Goal: Check status: Check status

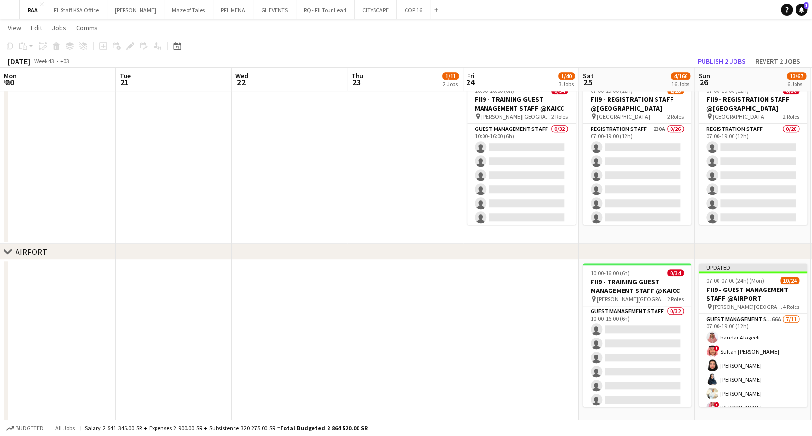
scroll to position [0, 338]
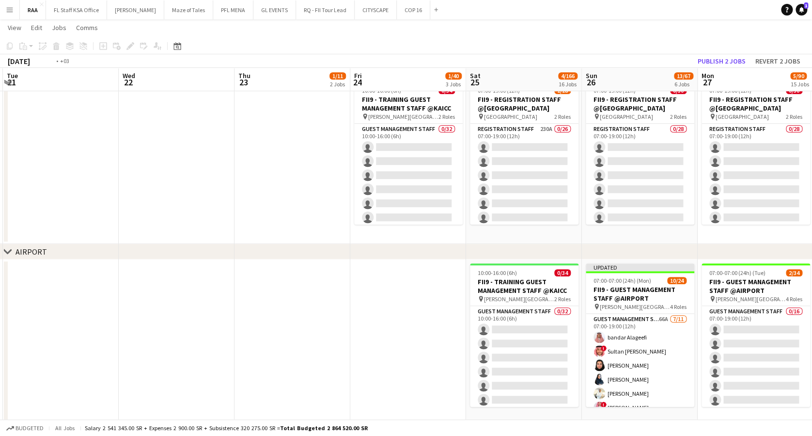
drag, startPoint x: 59, startPoint y: 196, endPoint x: 399, endPoint y: 213, distance: 341.1
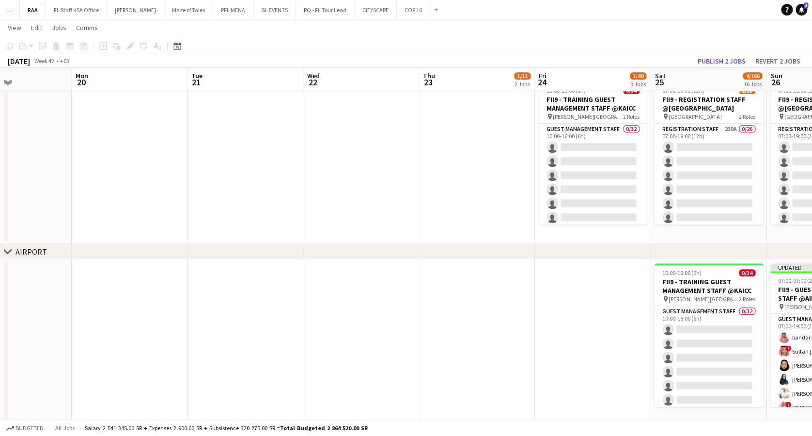
drag, startPoint x: 171, startPoint y: 209, endPoint x: 583, endPoint y: 203, distance: 412.9
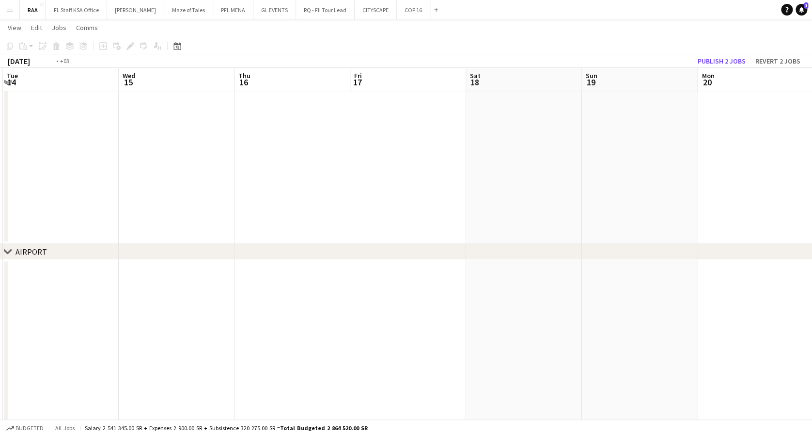
drag, startPoint x: 515, startPoint y: 204, endPoint x: 521, endPoint y: 193, distance: 12.0
drag, startPoint x: 330, startPoint y: 189, endPoint x: 824, endPoint y: 158, distance: 495.2
drag, startPoint x: 259, startPoint y: 168, endPoint x: 824, endPoint y: 155, distance: 565.2
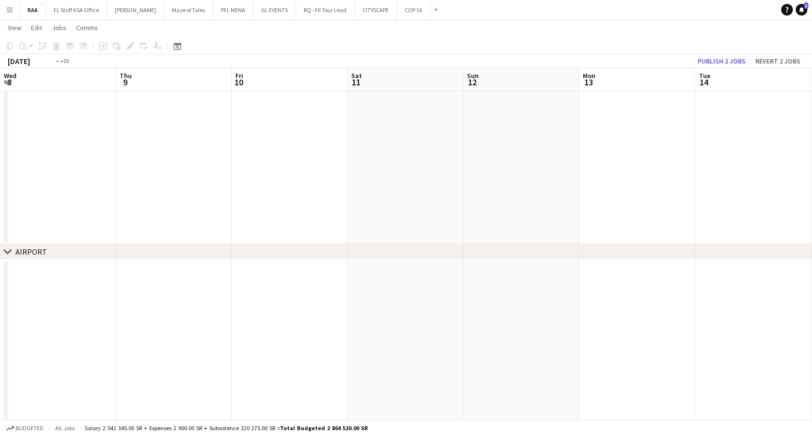
drag, startPoint x: 350, startPoint y: 161, endPoint x: 824, endPoint y: 152, distance: 473.5
drag, startPoint x: 445, startPoint y: 151, endPoint x: 824, endPoint y: 139, distance: 379.2
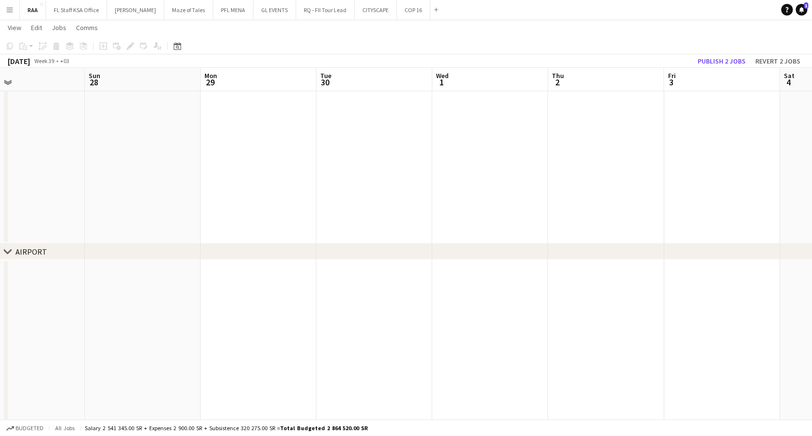
drag, startPoint x: 343, startPoint y: 184, endPoint x: 824, endPoint y: 162, distance: 481.2
drag, startPoint x: 277, startPoint y: 169, endPoint x: 824, endPoint y: 160, distance: 547.2
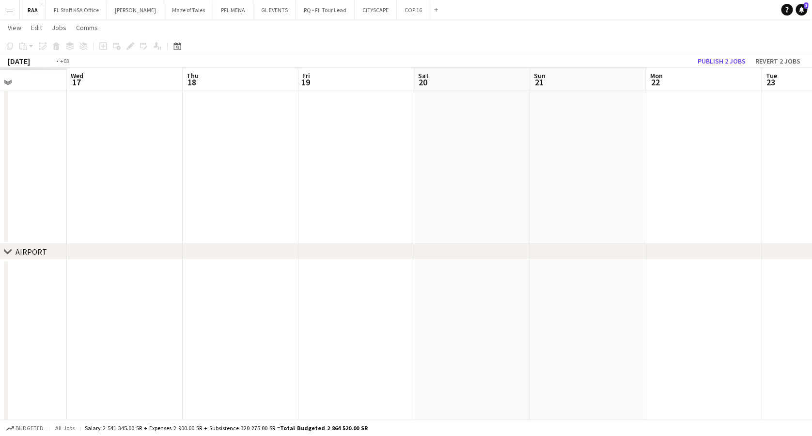
drag, startPoint x: 214, startPoint y: 196, endPoint x: 814, endPoint y: 163, distance: 600.8
drag, startPoint x: 267, startPoint y: 173, endPoint x: 824, endPoint y: 159, distance: 557.0
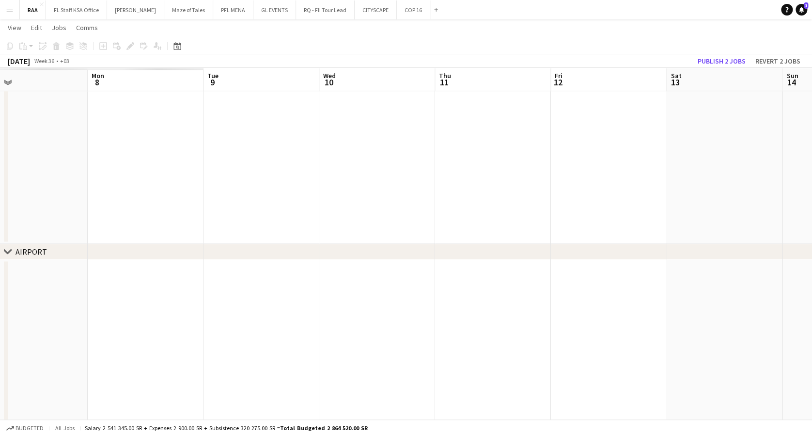
drag, startPoint x: 221, startPoint y: 180, endPoint x: 824, endPoint y: 155, distance: 603.4
drag, startPoint x: 399, startPoint y: 174, endPoint x: 824, endPoint y: 163, distance: 424.7
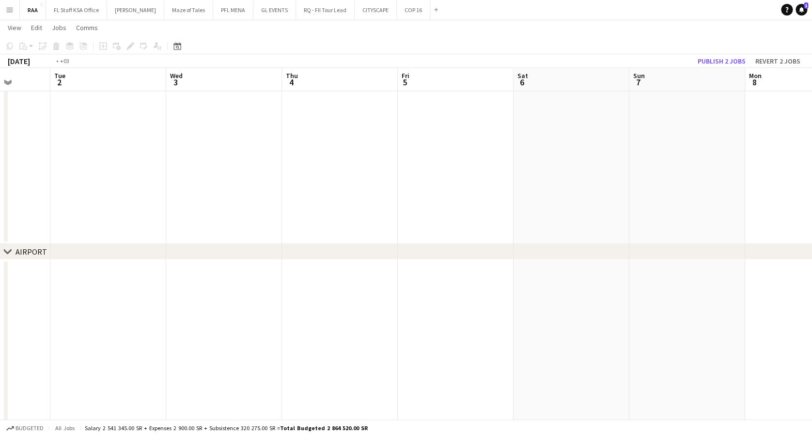
drag, startPoint x: 254, startPoint y: 182, endPoint x: 824, endPoint y: 164, distance: 570.2
drag, startPoint x: 168, startPoint y: 182, endPoint x: 800, endPoint y: 158, distance: 631.9
drag, startPoint x: 159, startPoint y: 183, endPoint x: 743, endPoint y: 175, distance: 584.0
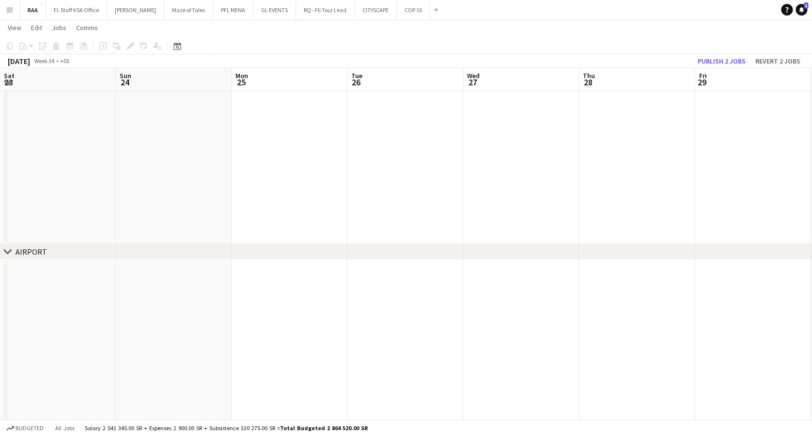
drag, startPoint x: 158, startPoint y: 182, endPoint x: 824, endPoint y: 172, distance: 665.9
drag, startPoint x: 152, startPoint y: 189, endPoint x: 547, endPoint y: 170, distance: 395.9
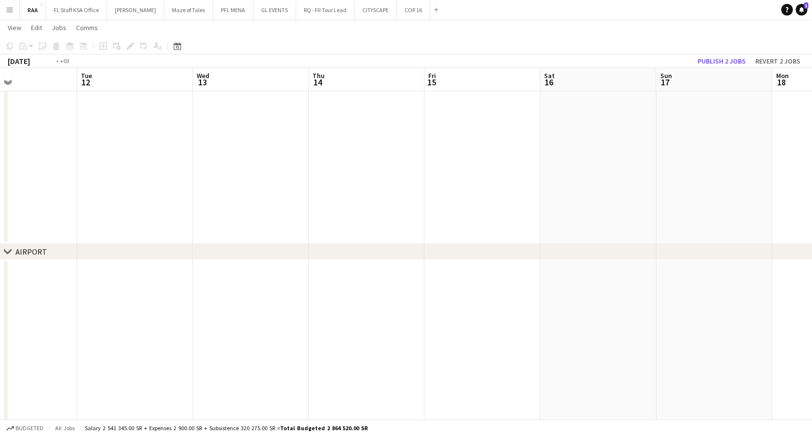
drag, startPoint x: 0, startPoint y: 173, endPoint x: 605, endPoint y: 170, distance: 605.3
drag, startPoint x: 153, startPoint y: 173, endPoint x: 780, endPoint y: 155, distance: 627.8
drag, startPoint x: 155, startPoint y: 163, endPoint x: 817, endPoint y: 145, distance: 662.2
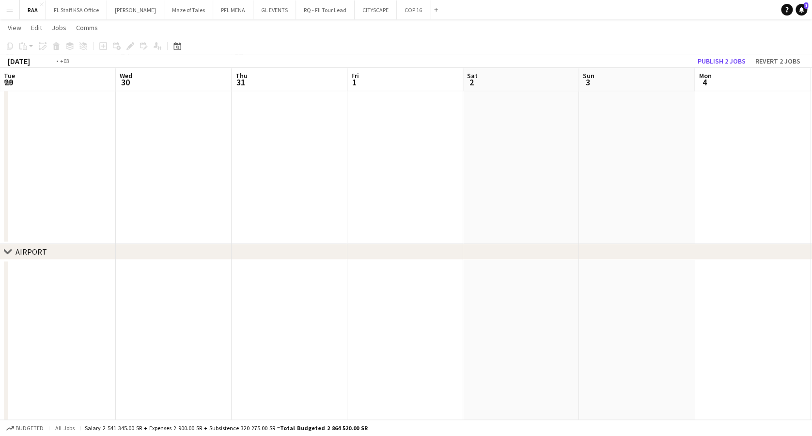
drag, startPoint x: 149, startPoint y: 178, endPoint x: 821, endPoint y: 158, distance: 672.9
drag, startPoint x: 230, startPoint y: 174, endPoint x: 824, endPoint y: 164, distance: 594.2
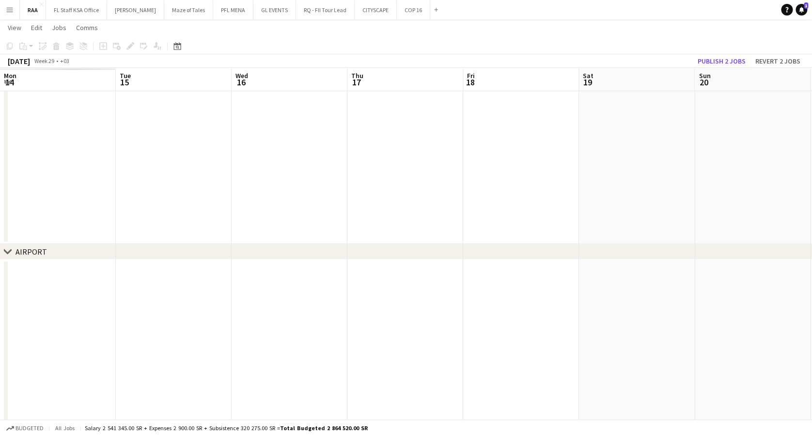
drag, startPoint x: 226, startPoint y: 177, endPoint x: 824, endPoint y: 166, distance: 597.6
drag, startPoint x: 180, startPoint y: 190, endPoint x: 799, endPoint y: 182, distance: 618.9
drag, startPoint x: 255, startPoint y: 222, endPoint x: 824, endPoint y: 210, distance: 569.1
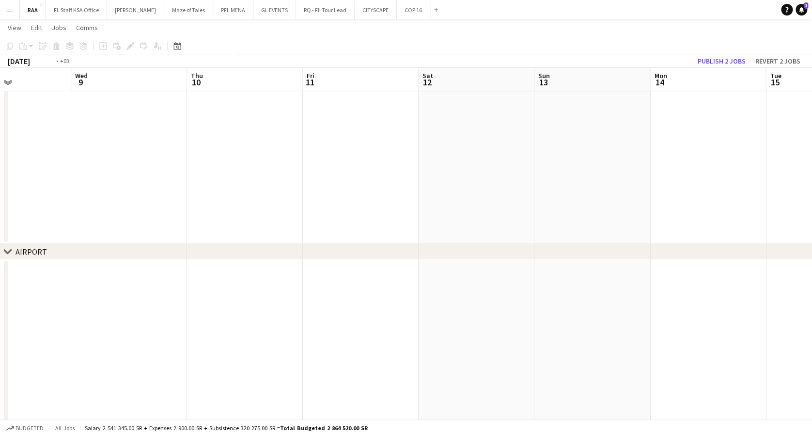
drag, startPoint x: 161, startPoint y: 220, endPoint x: 480, endPoint y: 195, distance: 319.9
drag, startPoint x: 171, startPoint y: 195, endPoint x: 824, endPoint y: 175, distance: 653.5
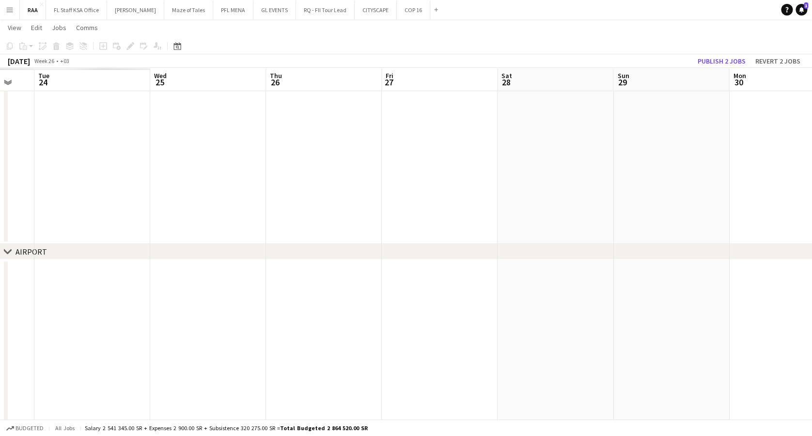
drag, startPoint x: 327, startPoint y: 171, endPoint x: 814, endPoint y: 187, distance: 487.3
drag, startPoint x: 202, startPoint y: 214, endPoint x: 783, endPoint y: 203, distance: 581.6
drag
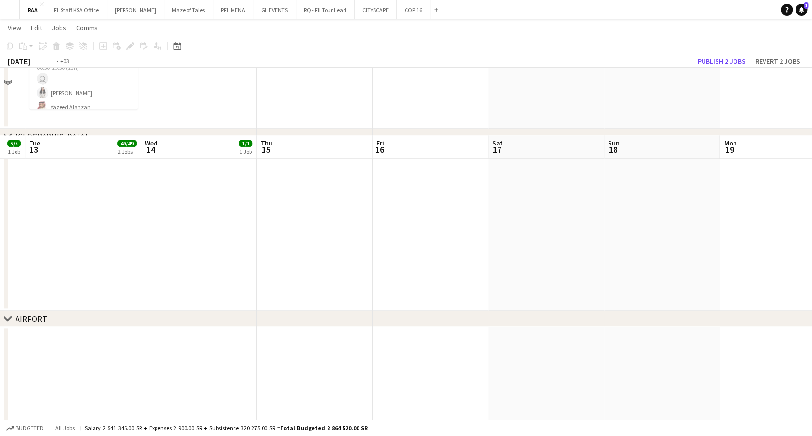
scroll to position [396, 0]
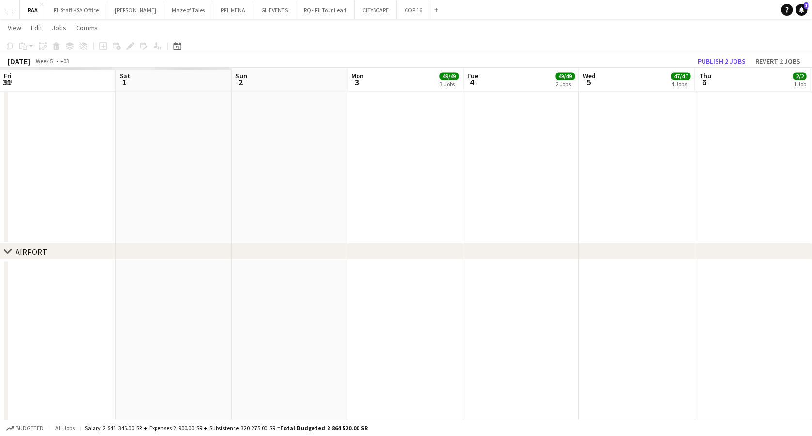
scroll to position [0, 0]
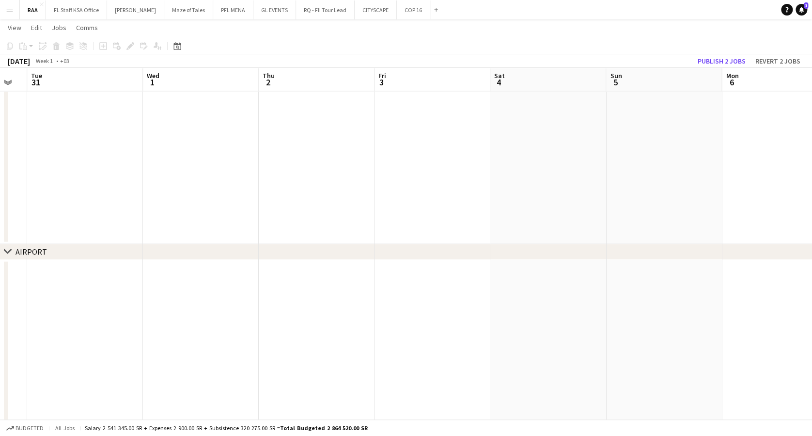
scroll to position [0, 287]
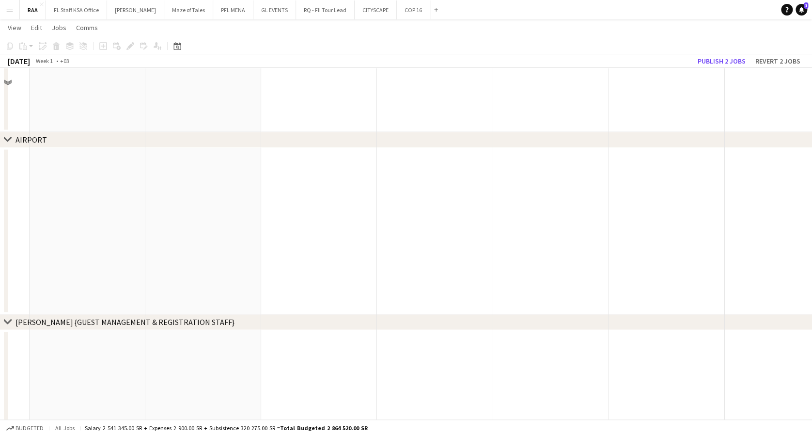
scroll to position [972, 0]
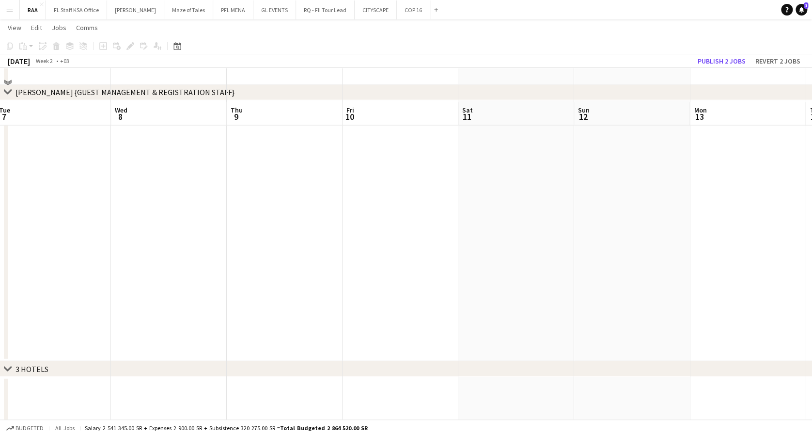
scroll to position [1101, 0]
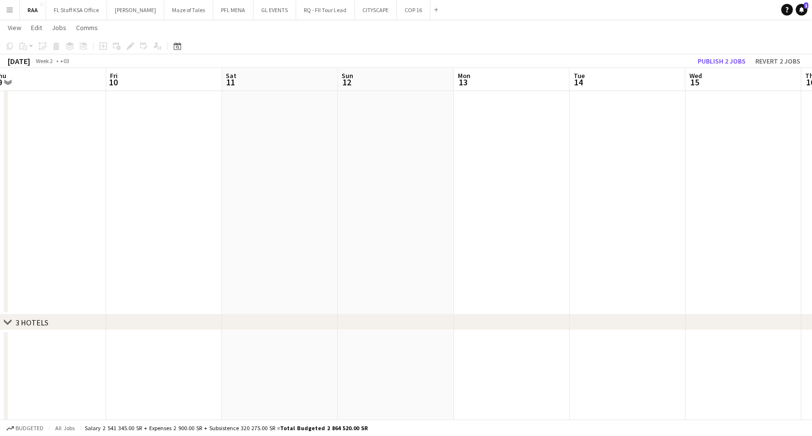
click at [167, 195] on app-calendar-viewport "Sun 5 Mon 6 Tue 7 Wed 8 Thu 9 Fri 10 Sat 11 Sun 12 Mon 13 Tue 14 Wed 15 Thu 16 …" at bounding box center [406, 431] width 812 height 2988
click at [76, 189] on app-calendar-viewport "Thu 9 Fri 10 Sat 11 Sun 12 Mon 13 Tue 14 Wed 15 Thu 16 Fri 17 Sat 18 Sun 19 Mon…" at bounding box center [406, 431] width 812 height 2988
click at [74, 193] on app-calendar-viewport "Sat 11 Sun 12 Mon 13 Tue 14 Wed 15 Thu 16 Fri 17 Sat 18 Sun 19 Mon 20 Tue 21 We…" at bounding box center [406, 431] width 812 height 2988
click at [124, 191] on app-calendar-viewport "Mon 13 Tue 14 Wed 15 Thu 16 Fri 17 Sat 18 Sun 19 Mon 20 Tue 21 Wed 22 Thu 23 Fr…" at bounding box center [406, 431] width 812 height 2988
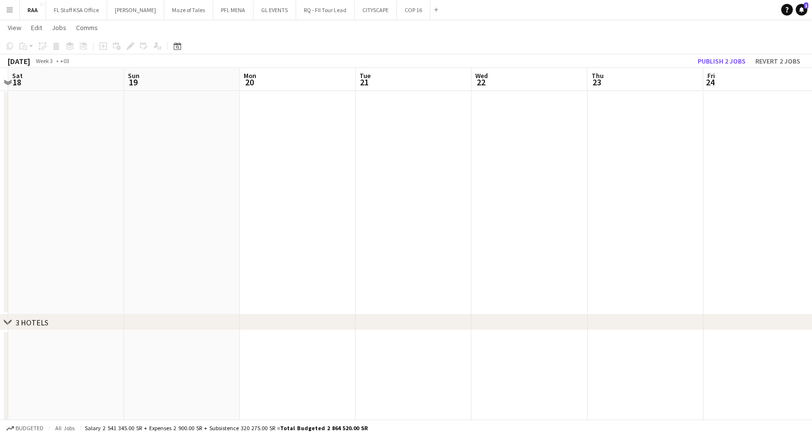
scroll to position [0, 369]
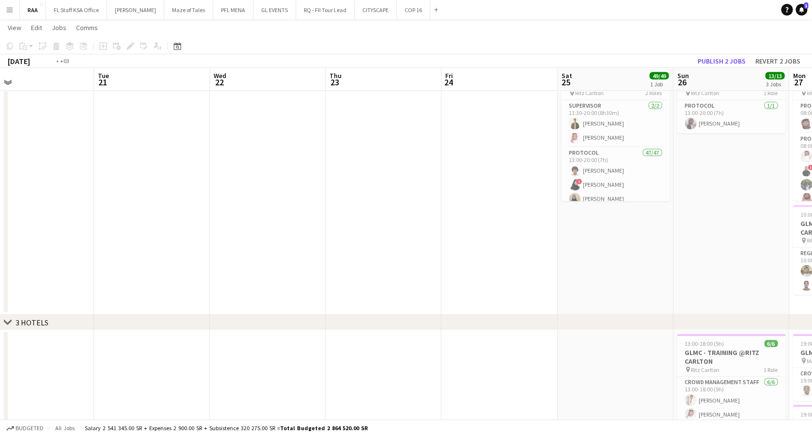
click at [0, 208] on html "Menu Boards Boards Boards All jobs Status Workforce Workforce My Workforce Recr…" at bounding box center [406, 420] width 812 height 3042
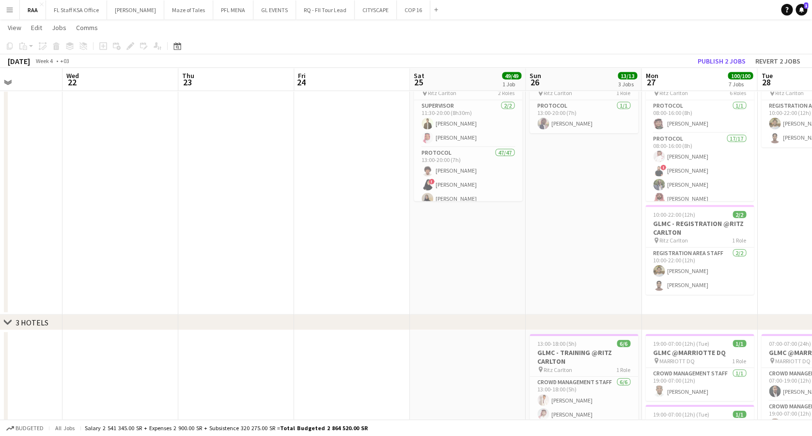
scroll to position [0, 390]
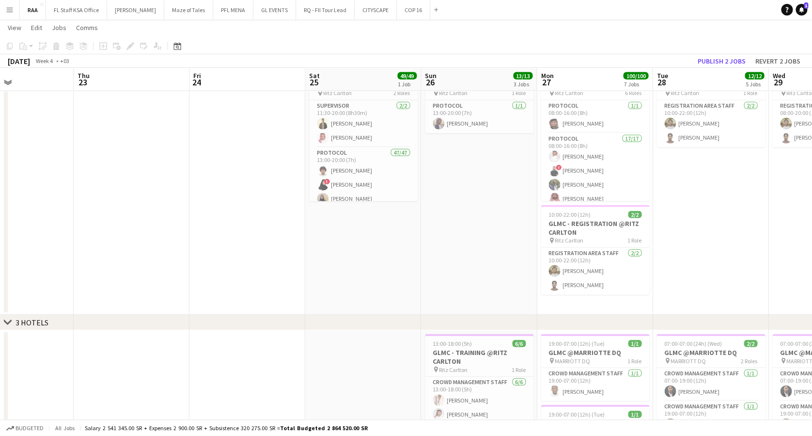
click at [291, 217] on app-calendar-viewport "Sun 19 Mon 20 Tue 21 Wed 22 Thu 23 Fri 24 Sat 25 49/49 1 Job Sun 26 13/13 3 Job…" at bounding box center [406, 431] width 812 height 2988
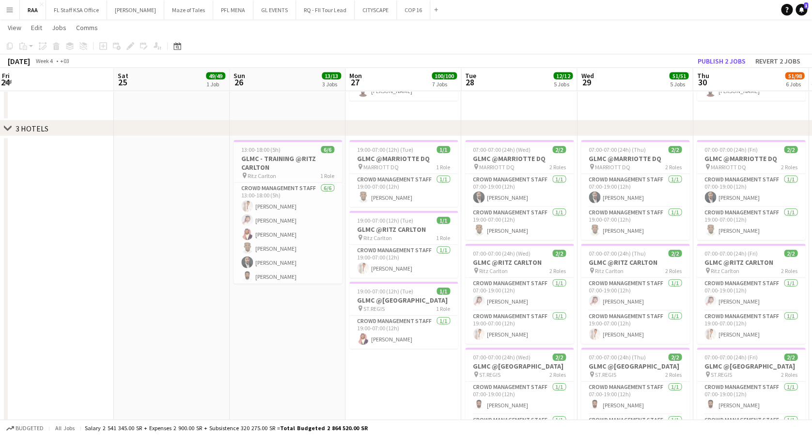
scroll to position [0, 353]
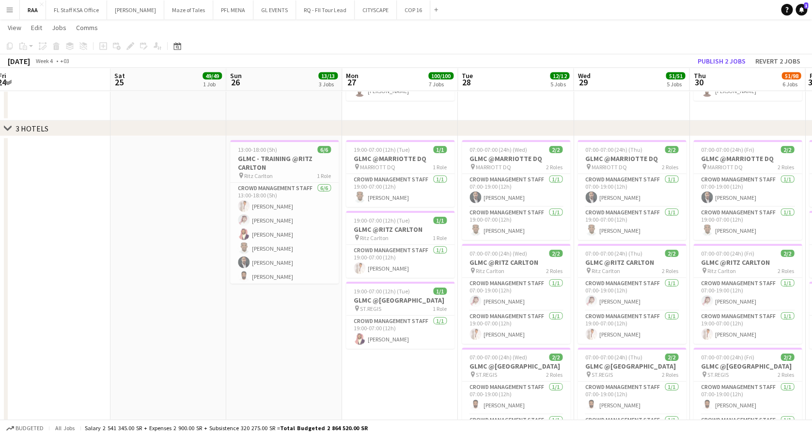
click at [366, 372] on app-calendar-viewport "Tue 21 Wed 22 Thu 23 Fri 24 Sat 25 49/49 1 Job Sun 26 13/13 3 Jobs Mon 27 100/1…" at bounding box center [406, 237] width 812 height 2988
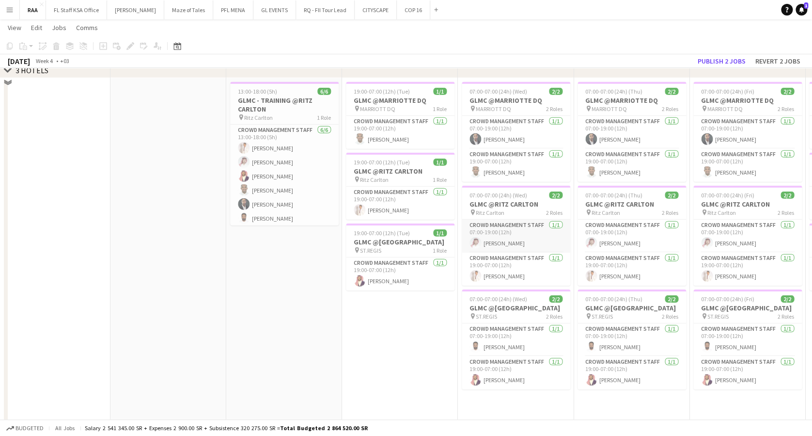
scroll to position [1424, 0]
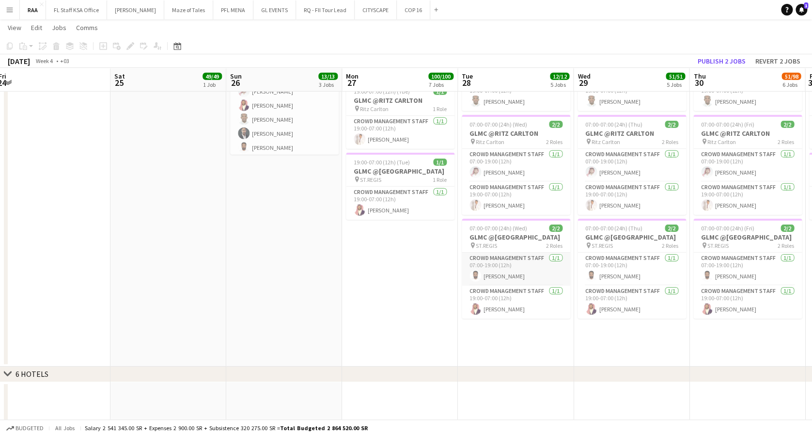
click at [550, 272] on app-card-role "Crowd Management Staff [DATE] 07:00-19:00 (12h) [PERSON_NAME]" at bounding box center [516, 268] width 109 height 33
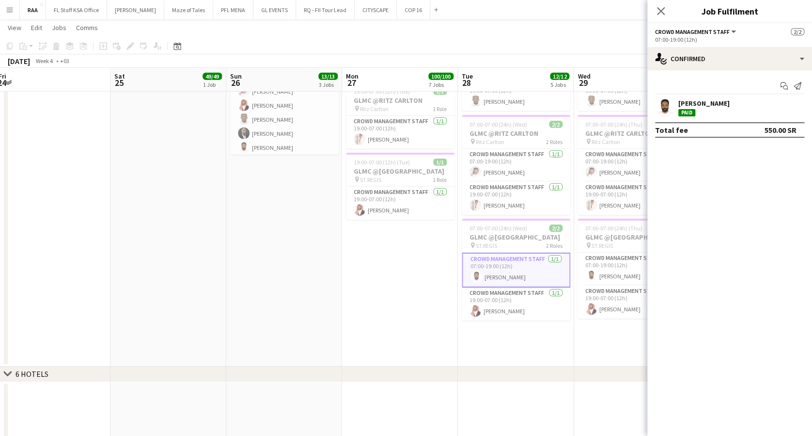
click at [700, 105] on div "[PERSON_NAME]" at bounding box center [703, 103] width 51 height 9
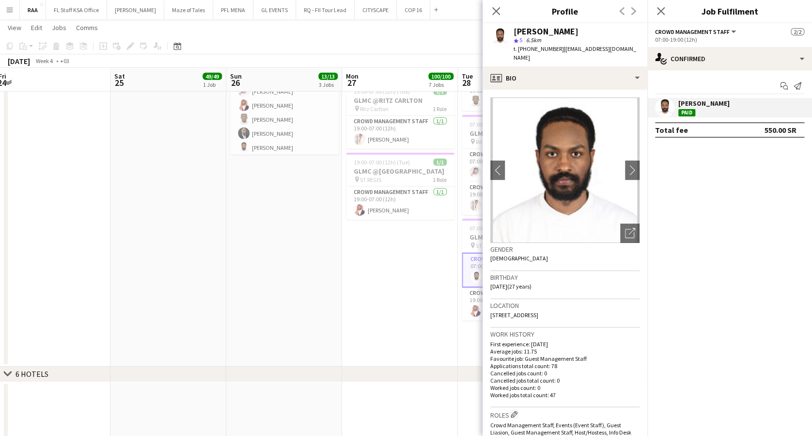
click at [416, 289] on app-date-cell "19:00-07:00 (12h) (Tue) 1/1 GLMC @MARRIOTTE DQ pin MARRIOTT DQ 1 Role Crowd Man…" at bounding box center [400, 186] width 116 height 359
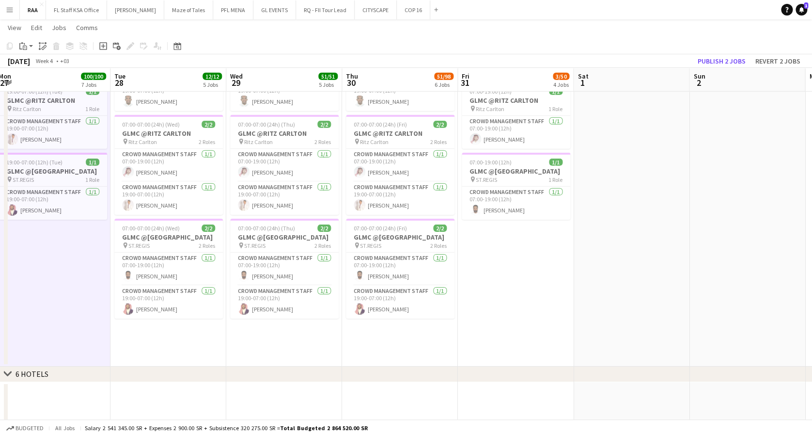
drag, startPoint x: 398, startPoint y: 292, endPoint x: -3, endPoint y: 287, distance: 400.8
click at [0, 287] on html "Menu Boards Boards Boards All jobs Status Workforce Workforce My Workforce Recr…" at bounding box center [406, 97] width 812 height 3042
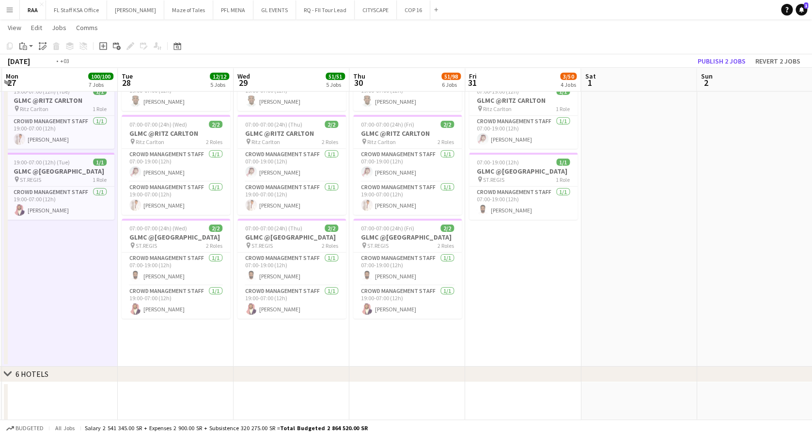
drag, startPoint x: 769, startPoint y: 289, endPoint x: 0, endPoint y: 287, distance: 768.6
click at [0, 287] on html "Menu Boards Boards Boards All jobs Status Workforce Workforce My Workforce Recr…" at bounding box center [406, 97] width 812 height 3042
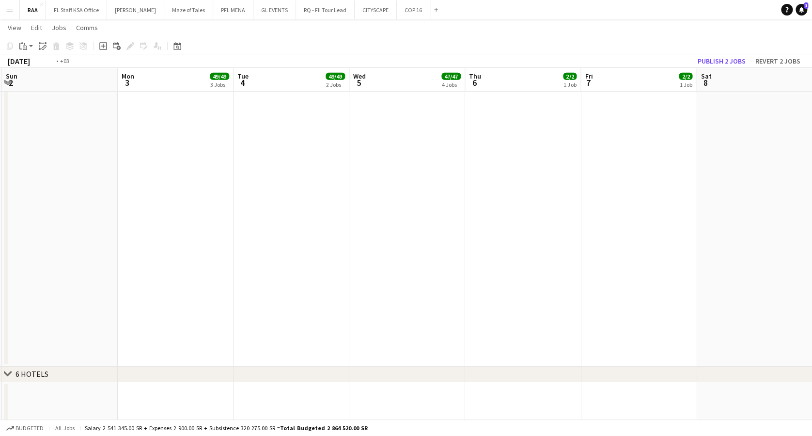
drag, startPoint x: 100, startPoint y: 273, endPoint x: 0, endPoint y: 274, distance: 100.3
click at [0, 274] on html "Menu Boards Boards Boards All jobs Status Workforce Workforce My Workforce Recr…" at bounding box center [406, 97] width 812 height 3042
drag, startPoint x: 719, startPoint y: 274, endPoint x: -3, endPoint y: 262, distance: 722.2
click at [0, 262] on html "Menu Boards Boards Boards All jobs Status Workforce Workforce My Workforce Recr…" at bounding box center [406, 97] width 812 height 3042
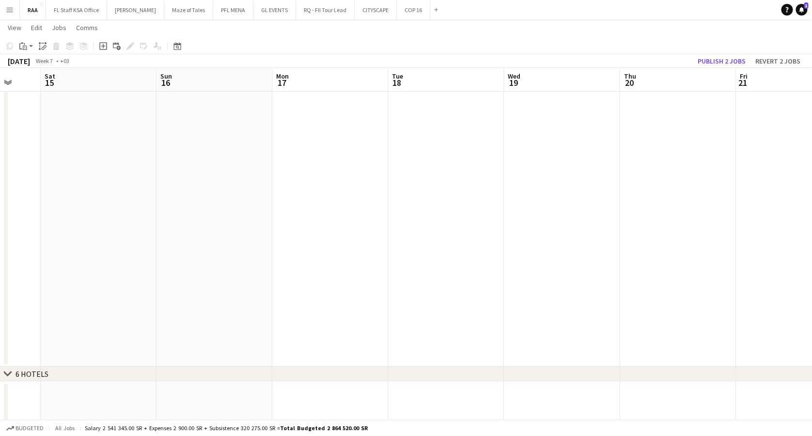
drag, startPoint x: 546, startPoint y: 266, endPoint x: 319, endPoint y: 275, distance: 226.5
click at [35, 268] on app-calendar-viewport "Wed 12 Thu 13 Fri 14 Sat 15 Sun 16 Mon 17 Tue 18 Wed 19 Thu 20 Fri 21 Sat 22 Su…" at bounding box center [406, 108] width 812 height 2988
drag, startPoint x: 107, startPoint y: 269, endPoint x: -3, endPoint y: 268, distance: 109.5
click at [0, 268] on html "Menu Boards Boards Boards All jobs Status Workforce Workforce My Workforce Recr…" at bounding box center [406, 97] width 812 height 3042
drag, startPoint x: 286, startPoint y: 263, endPoint x: 72, endPoint y: 202, distance: 222.7
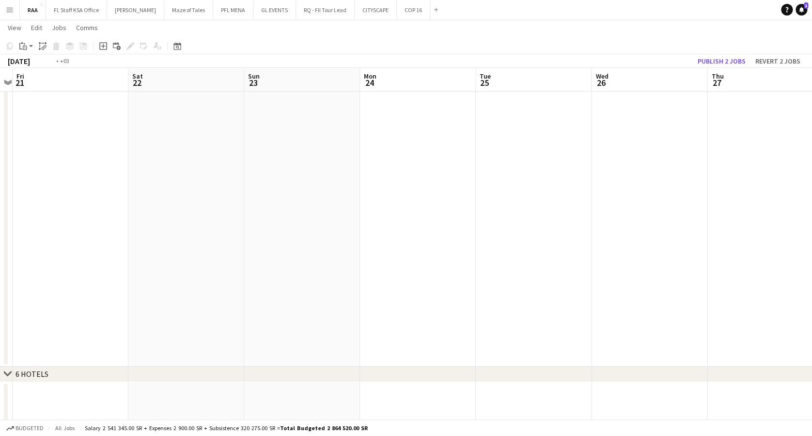
click at [47, 253] on app-calendar-viewport "Tue 18 Wed 19 Thu 20 Fri 21 Sat 22 Sun 23 Mon 24 Tue 25 Wed 26 Thu 27 Fri 28 Sa…" at bounding box center [406, 108] width 812 height 2988
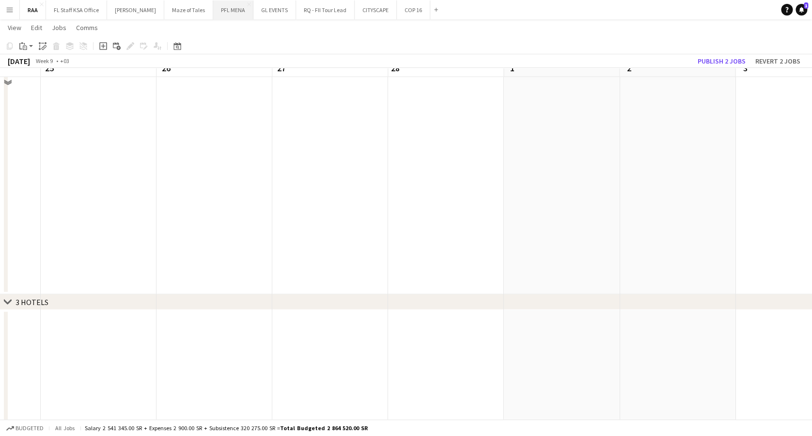
scroll to position [1101, 0]
